Goal: Task Accomplishment & Management: Manage account settings

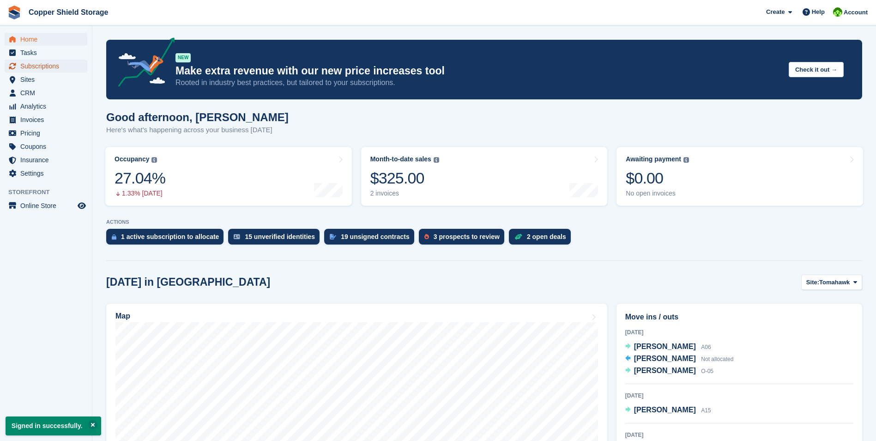
click at [49, 65] on span "Subscriptions" at bounding box center [47, 66] width 55 height 13
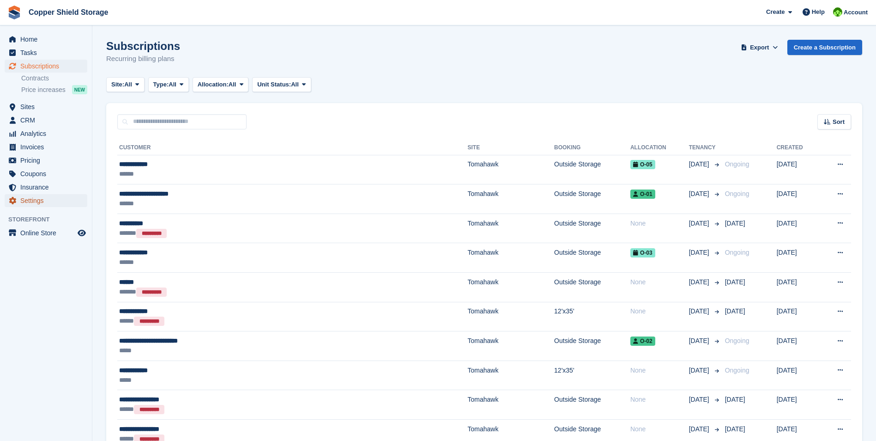
click at [31, 197] on span "Settings" at bounding box center [47, 200] width 55 height 13
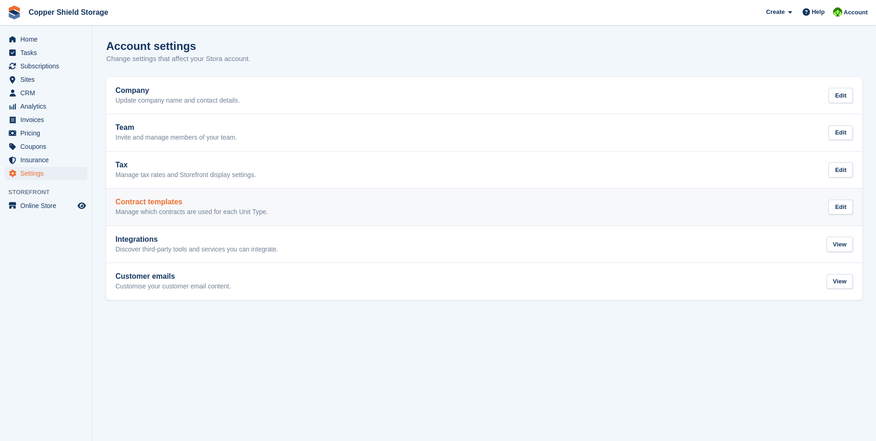
click at [327, 201] on div "Contract templates Manage which contracts are used for each Unit Type. Edit" at bounding box center [484, 207] width 738 height 18
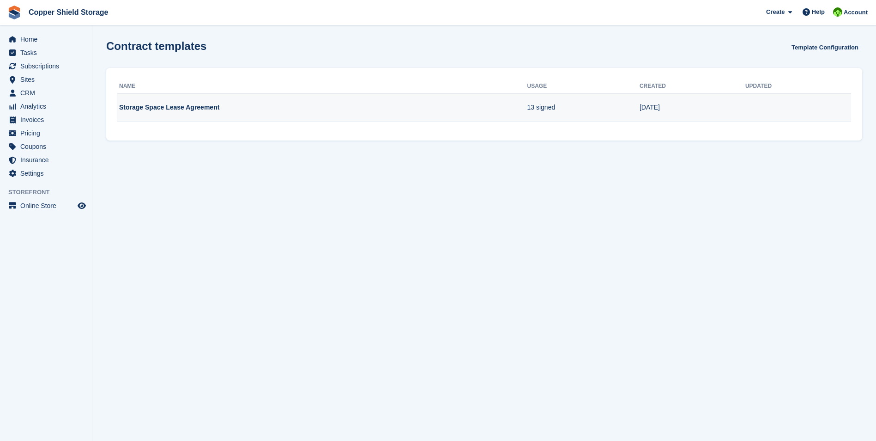
click at [551, 106] on td "13 signed" at bounding box center [583, 107] width 112 height 29
click at [777, 103] on td at bounding box center [799, 107] width 106 height 29
click at [176, 110] on td "Storage Space Lease Agreement" at bounding box center [322, 107] width 410 height 29
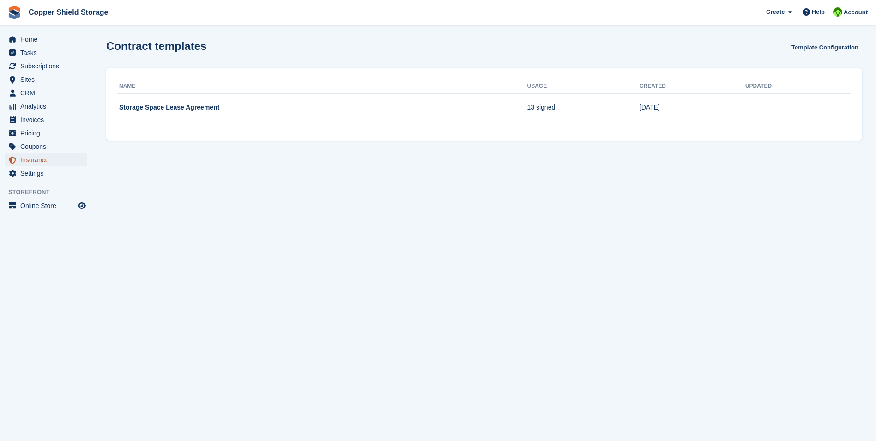
click at [31, 160] on span "Insurance" at bounding box center [47, 159] width 55 height 13
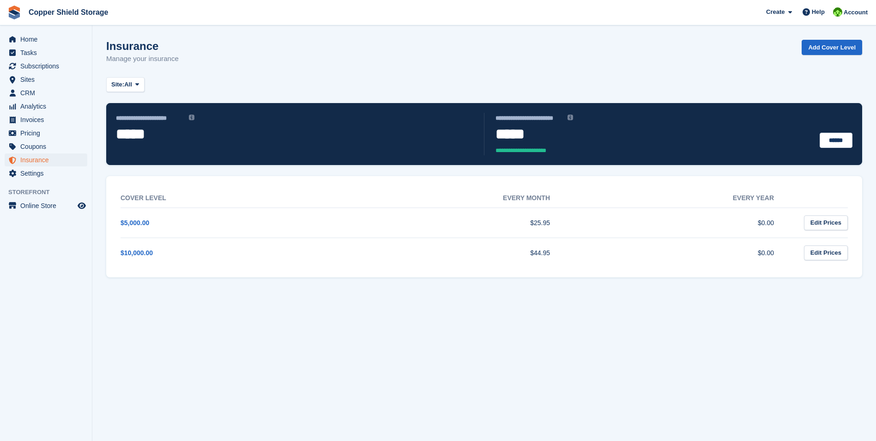
click at [36, 182] on aside "Home Tasks Subscriptions Subscriptions Subscriptions Contracts Price increases …" at bounding box center [46, 222] width 92 height 395
click at [33, 176] on span "Settings" at bounding box center [47, 173] width 55 height 13
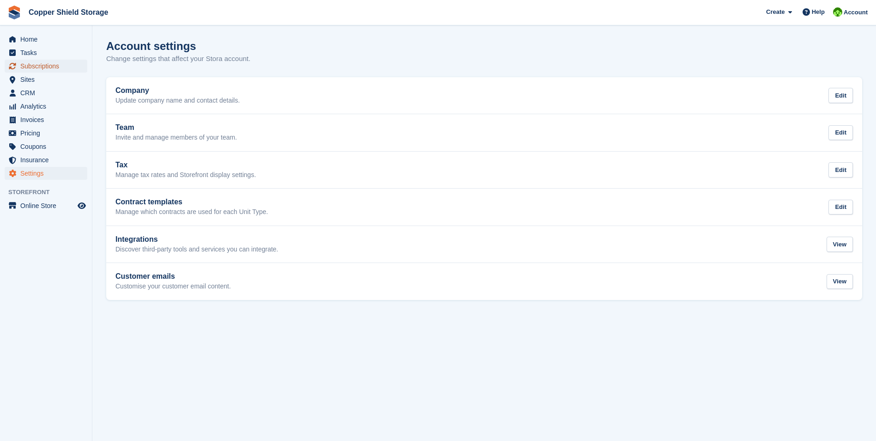
click at [32, 62] on span "Subscriptions" at bounding box center [47, 66] width 55 height 13
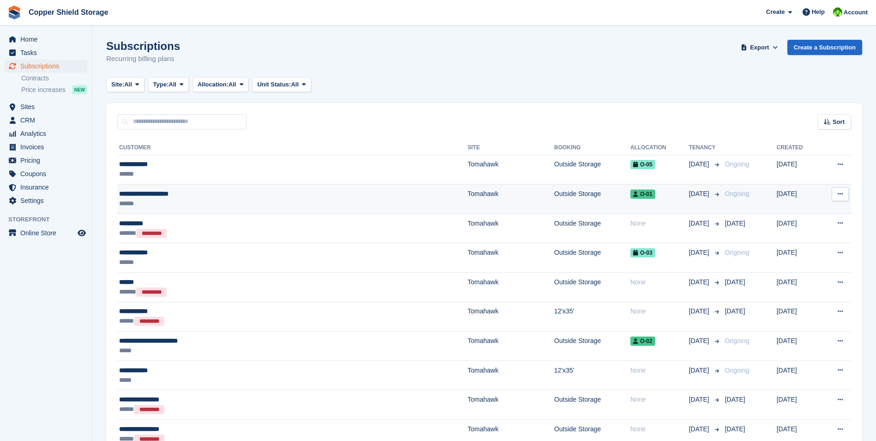
click at [841, 196] on icon at bounding box center [840, 194] width 5 height 6
click at [784, 229] on p "Issue contract" at bounding box center [805, 224] width 80 height 12
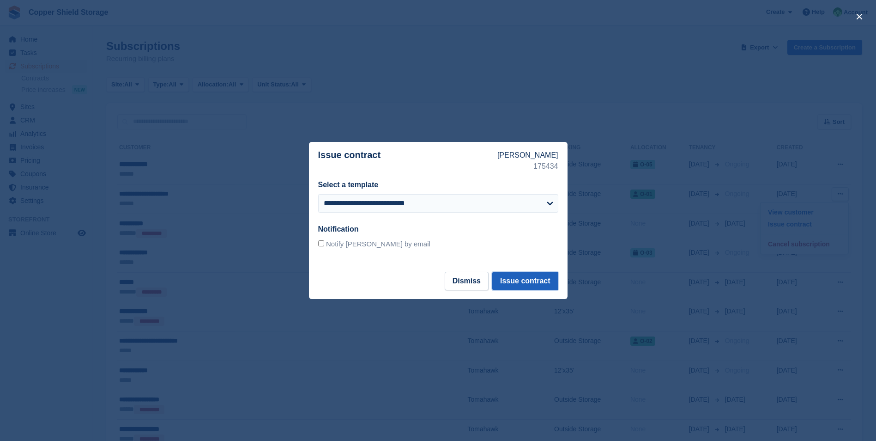
click at [531, 283] on button "Issue contract" at bounding box center [525, 281] width 66 height 18
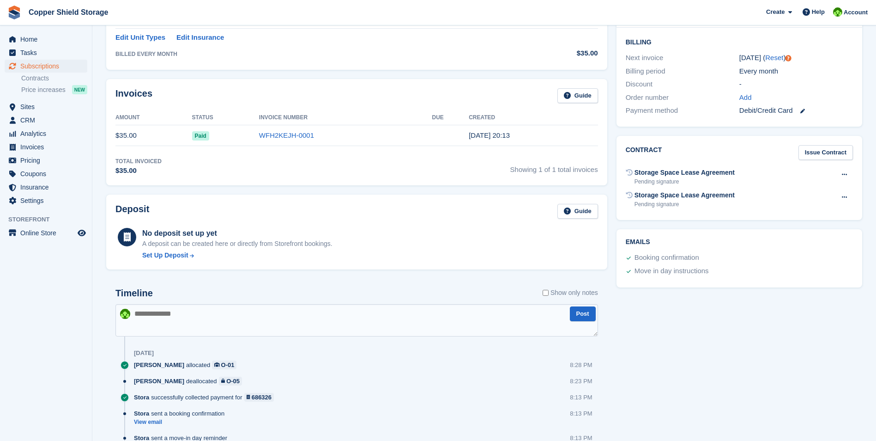
scroll to position [231, 0]
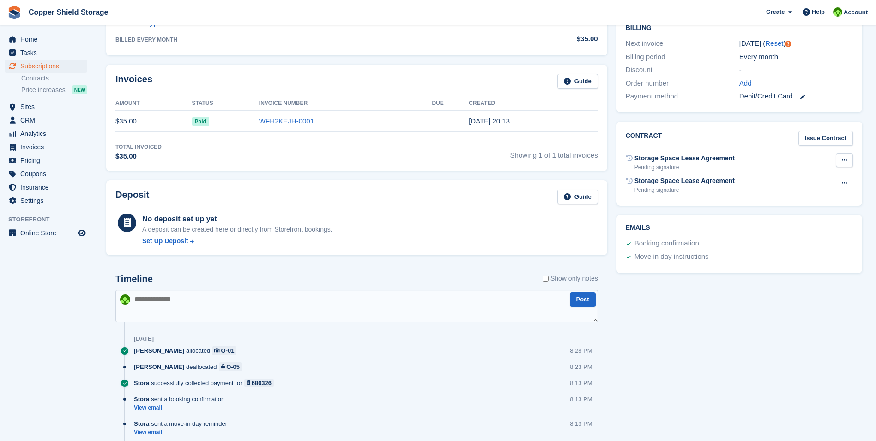
click at [843, 158] on icon at bounding box center [844, 160] width 5 height 6
click at [741, 145] on div "Contract Issue Contract" at bounding box center [739, 138] width 227 height 15
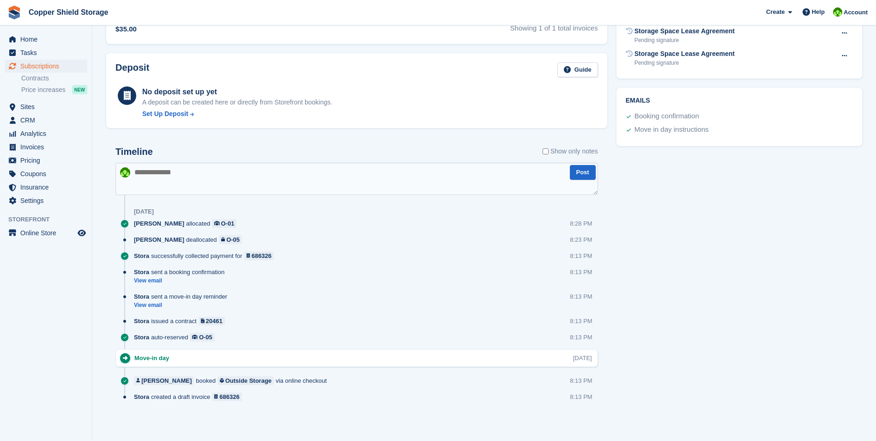
scroll to position [127, 0]
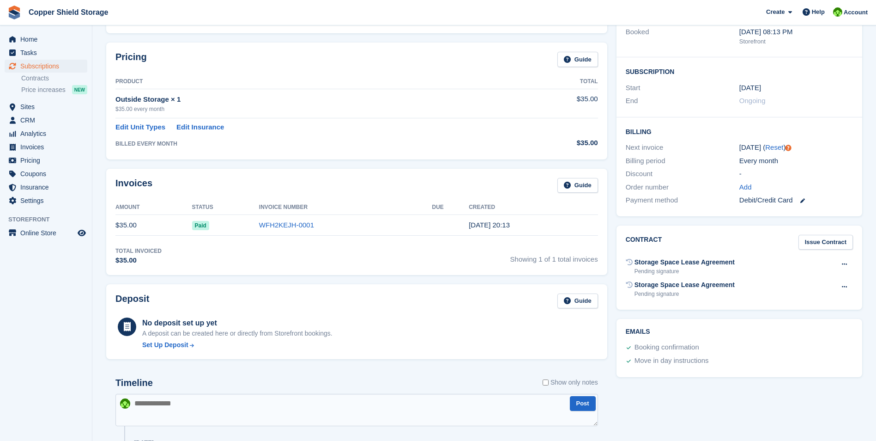
click at [650, 269] on div "Pending signature" at bounding box center [685, 271] width 100 height 8
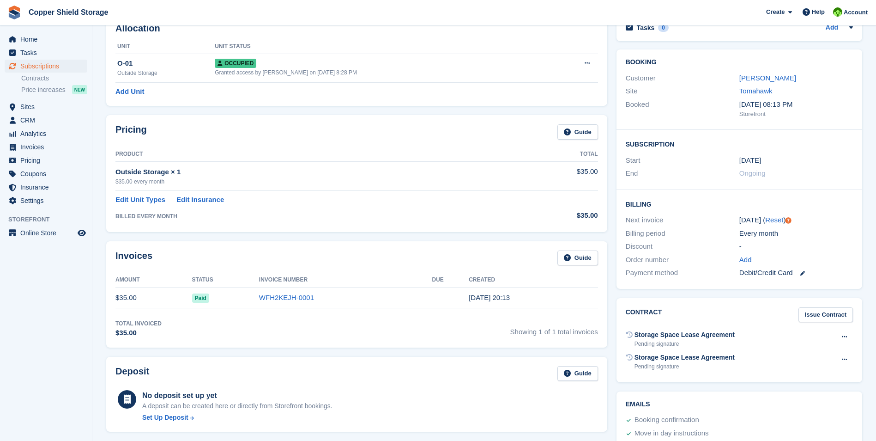
scroll to position [0, 0]
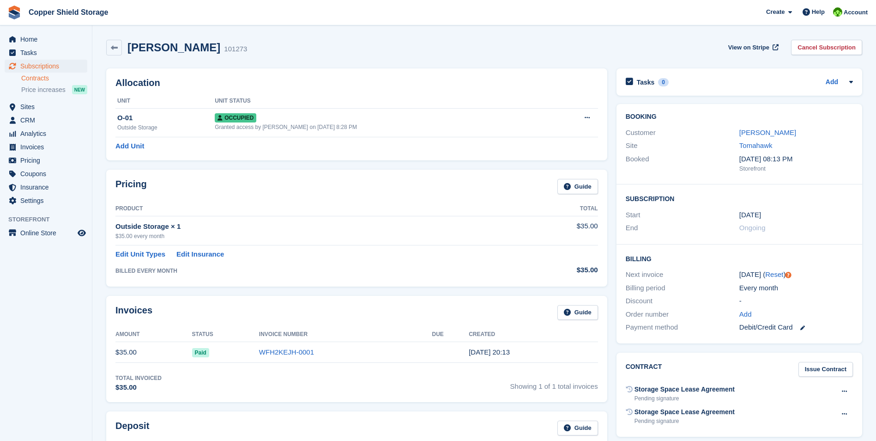
click at [46, 77] on link "Contracts" at bounding box center [54, 78] width 66 height 9
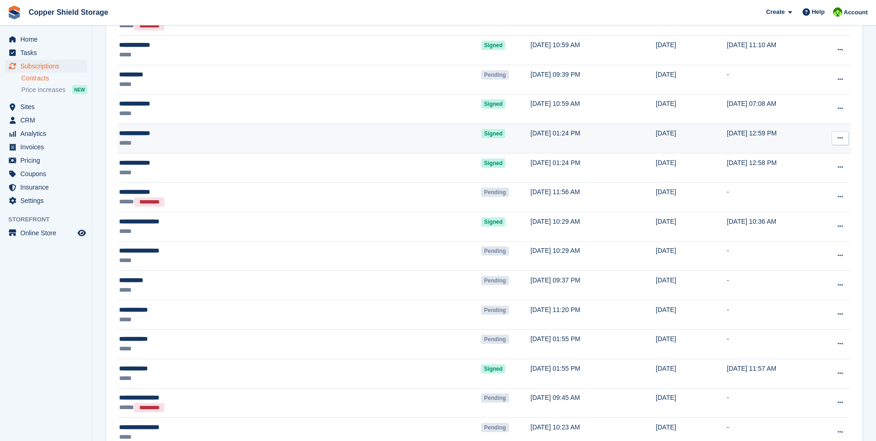
scroll to position [1188, 0]
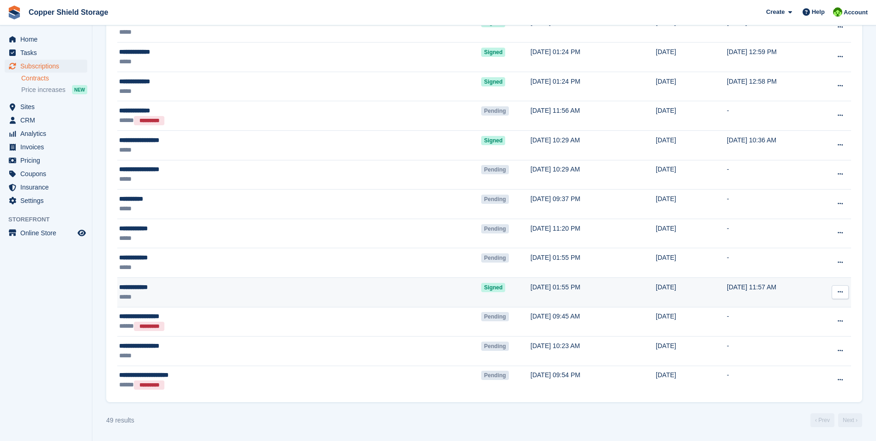
click at [841, 290] on icon at bounding box center [840, 292] width 5 height 6
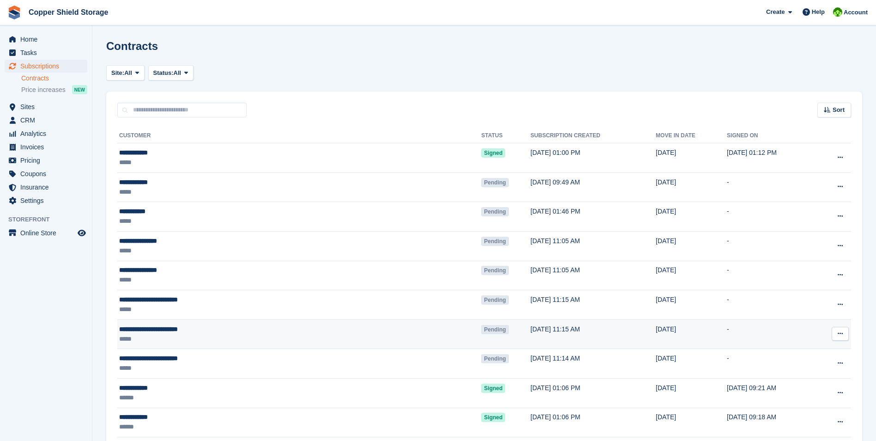
scroll to position [46, 0]
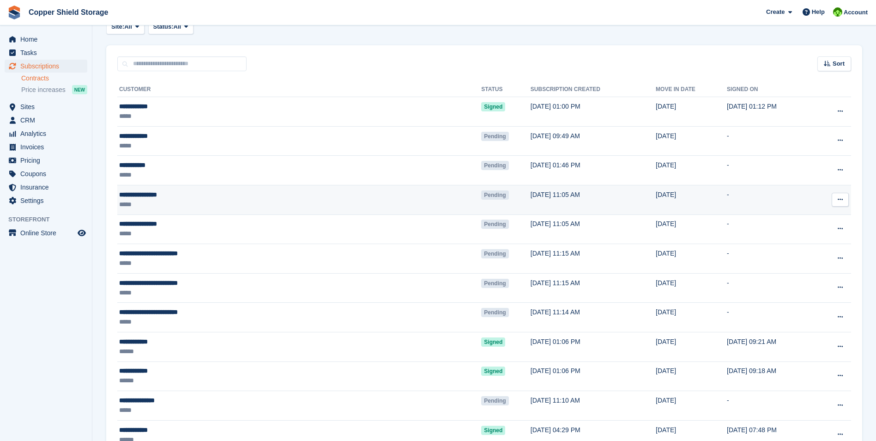
click at [838, 200] on icon at bounding box center [840, 199] width 5 height 6
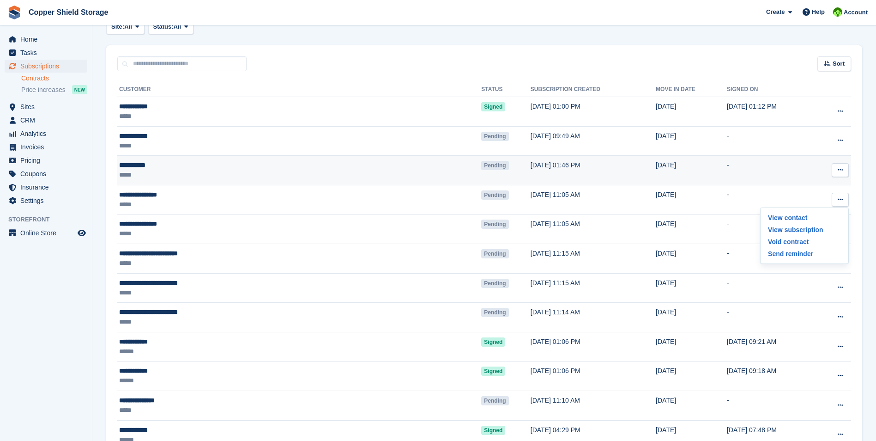
click at [841, 173] on icon at bounding box center [840, 170] width 5 height 6
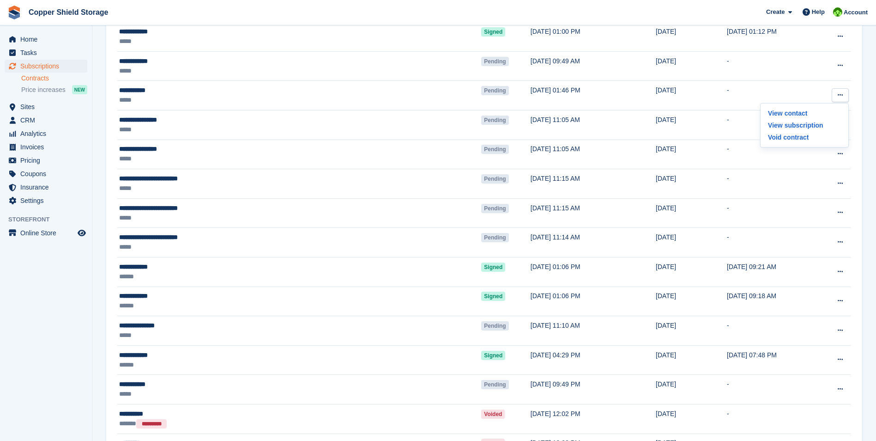
scroll to position [231, 0]
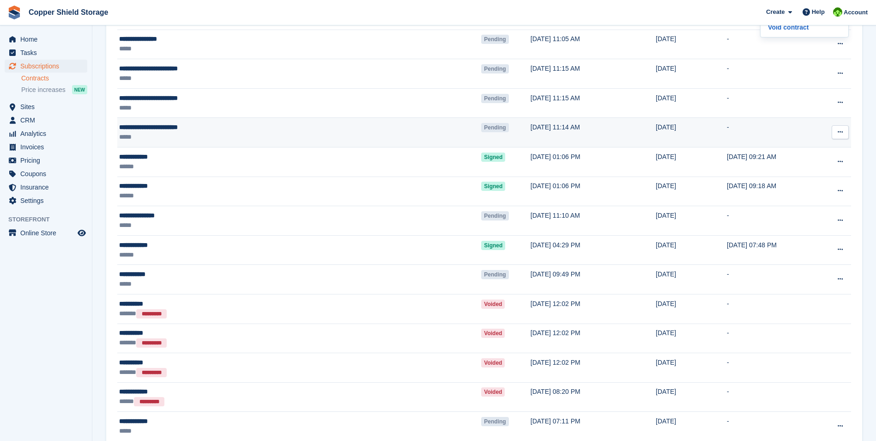
click at [844, 137] on button at bounding box center [840, 132] width 17 height 14
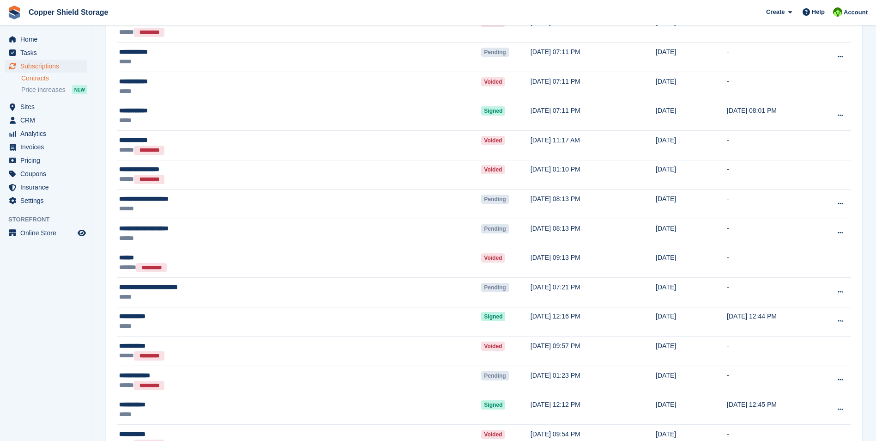
scroll to position [601, 0]
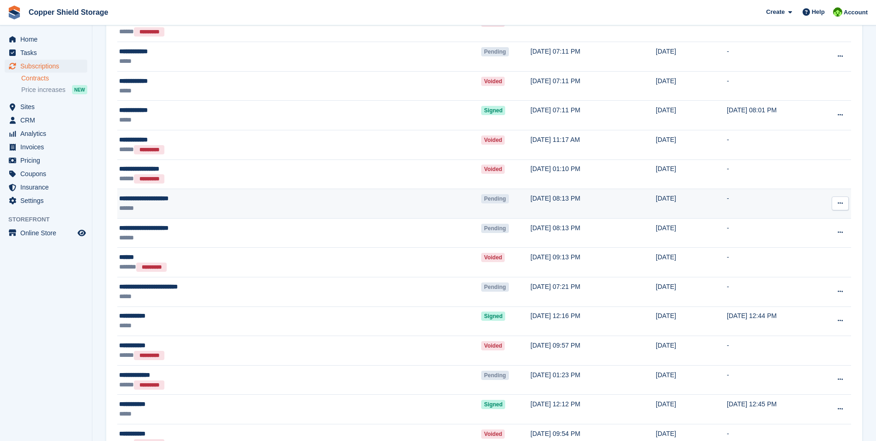
click at [841, 201] on icon at bounding box center [840, 203] width 5 height 6
click at [531, 203] on td "[DATE] 08:13 PM" at bounding box center [593, 204] width 125 height 30
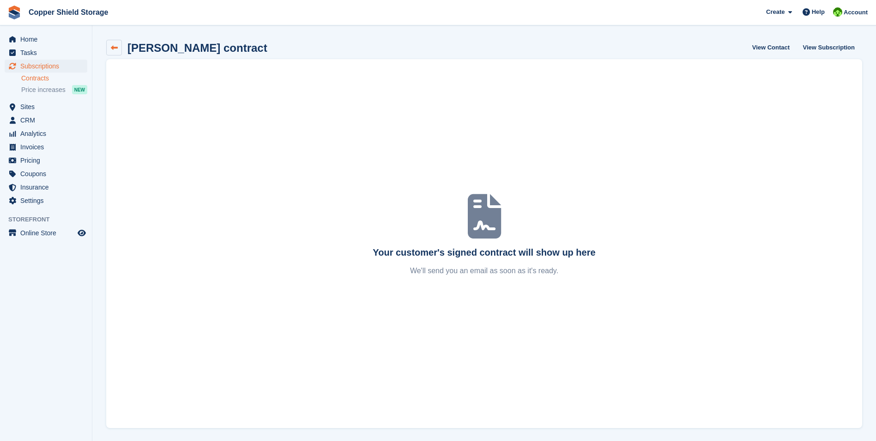
click at [112, 50] on icon at bounding box center [114, 47] width 7 height 7
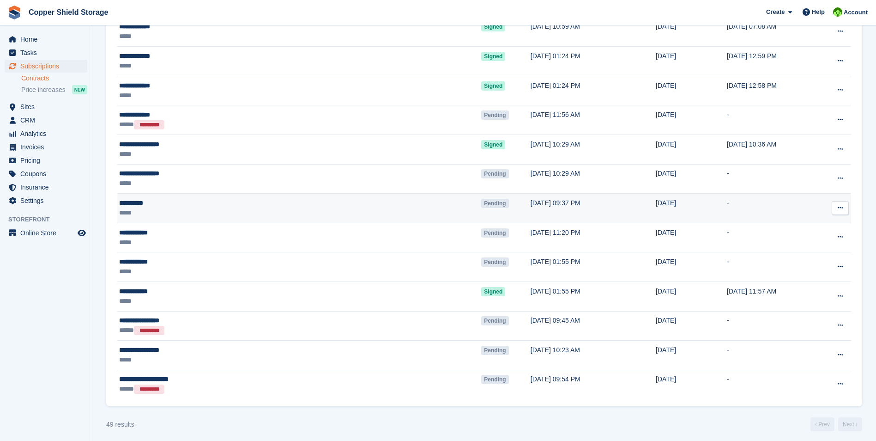
scroll to position [1188, 0]
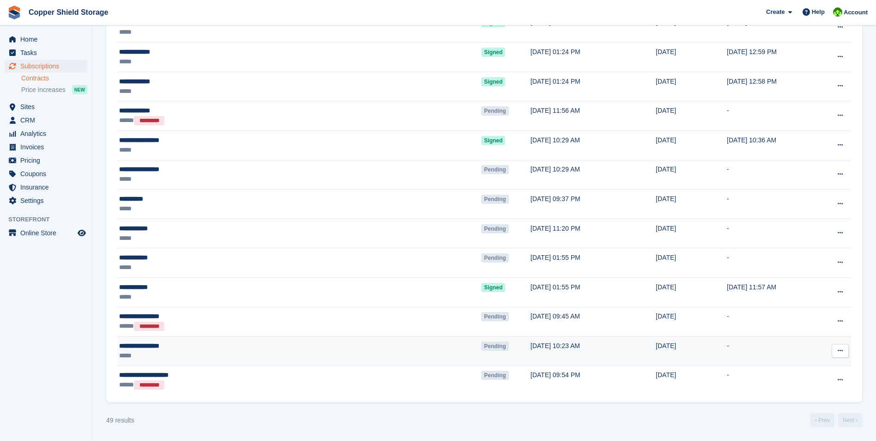
click at [531, 349] on td "[DATE] 10:23 AM" at bounding box center [593, 351] width 125 height 30
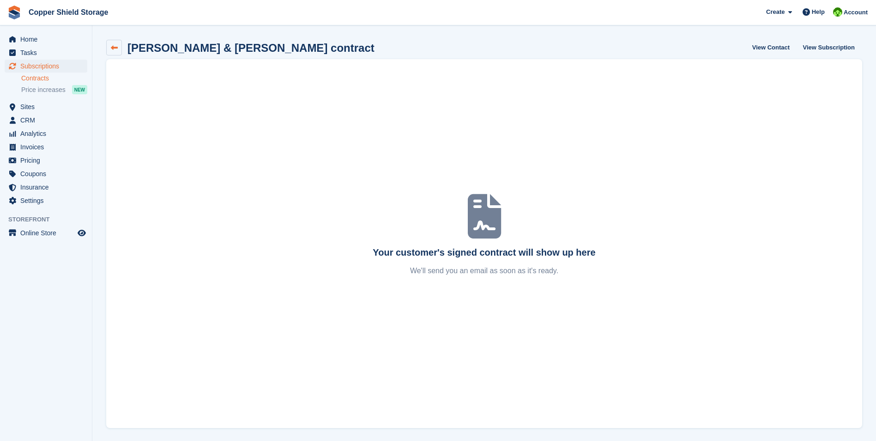
click at [117, 45] on icon at bounding box center [114, 47] width 7 height 7
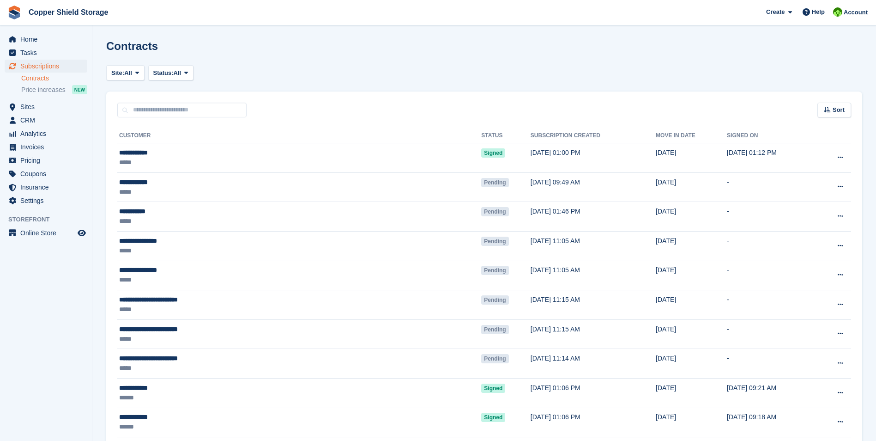
click at [531, 133] on th "Subscription created" at bounding box center [593, 135] width 125 height 15
click at [830, 103] on div "Sort" at bounding box center [835, 110] width 34 height 15
click at [782, 182] on span "Move in (newest first)" at bounding box center [809, 182] width 66 height 7
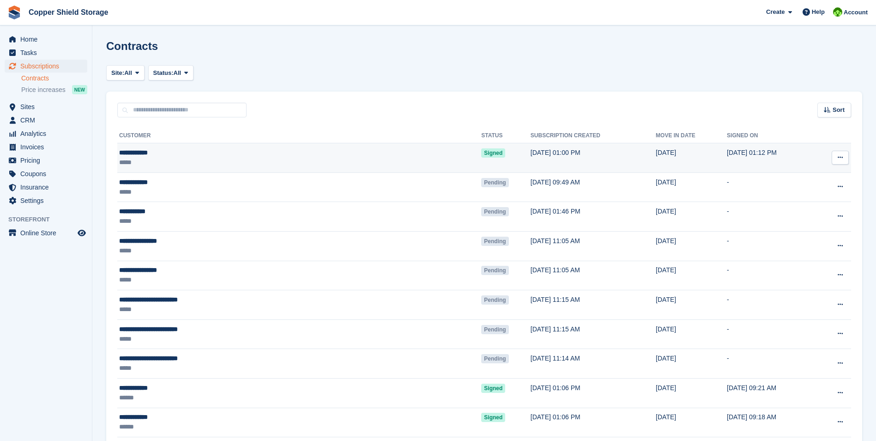
click at [531, 160] on td "[DATE] 01:00 PM" at bounding box center [593, 158] width 125 height 30
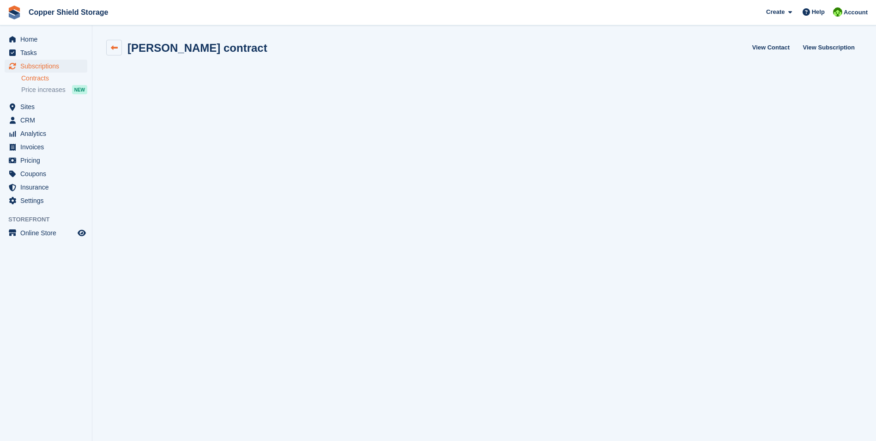
click at [115, 48] on icon at bounding box center [114, 47] width 7 height 7
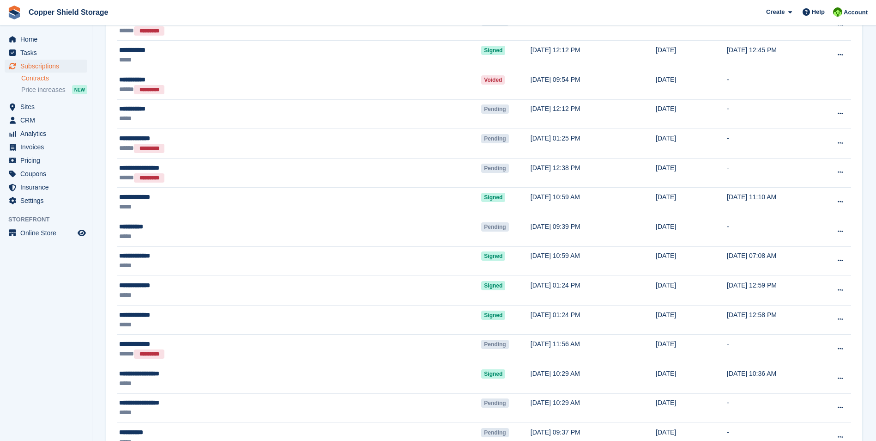
scroll to position [970, 0]
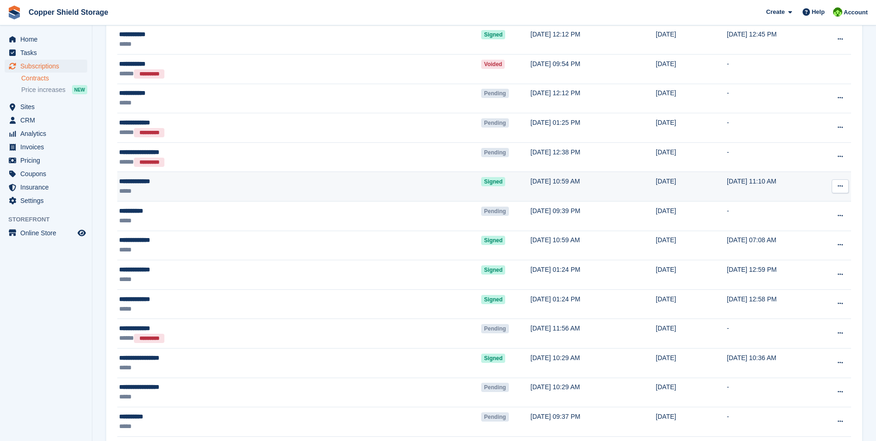
click at [531, 188] on td "[DATE] 10:59 AM" at bounding box center [593, 187] width 125 height 30
click at [656, 187] on td "[DATE]" at bounding box center [691, 187] width 71 height 30
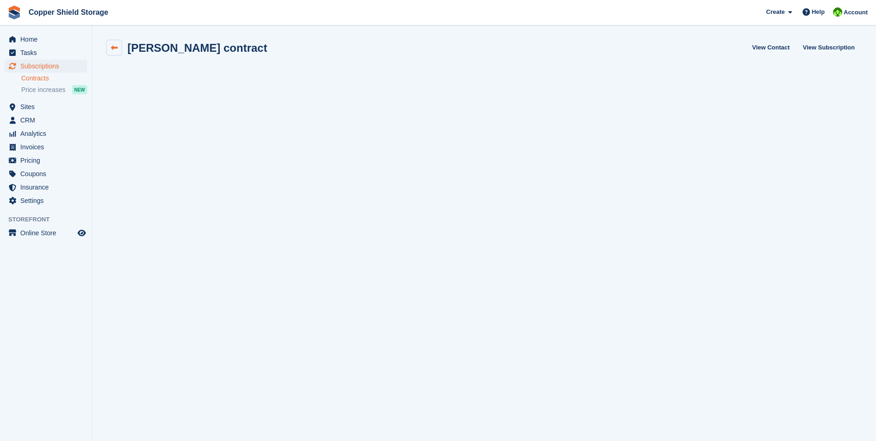
click at [115, 44] on icon at bounding box center [114, 47] width 7 height 7
